Goal: Information Seeking & Learning: Understand process/instructions

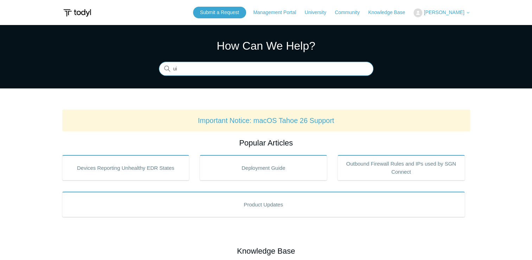
type input "u"
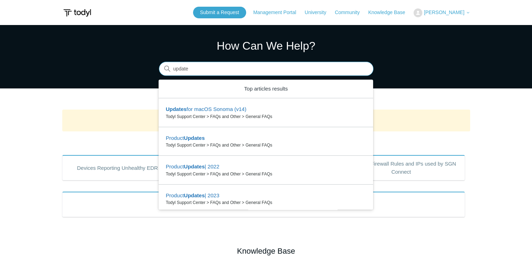
type input "update"
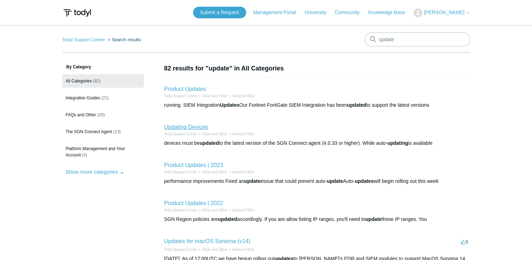
click at [196, 126] on link "Updating Devices" at bounding box center [186, 127] width 44 height 6
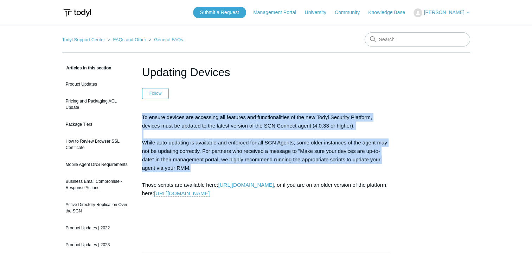
drag, startPoint x: 139, startPoint y: 113, endPoint x: 329, endPoint y: 169, distance: 198.2
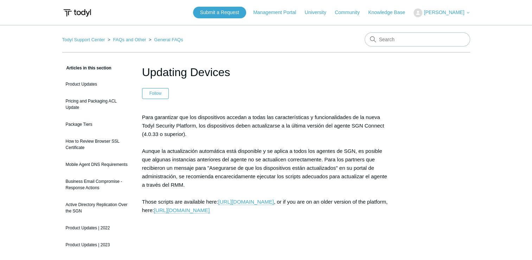
click at [219, 135] on p "Para garantizar que los dispositivos accedan a todas las características y func…" at bounding box center [266, 180] width 248 height 135
click at [264, 200] on link "[URL][DOMAIN_NAME]" at bounding box center [246, 201] width 56 height 6
